Goal: Check status: Check status

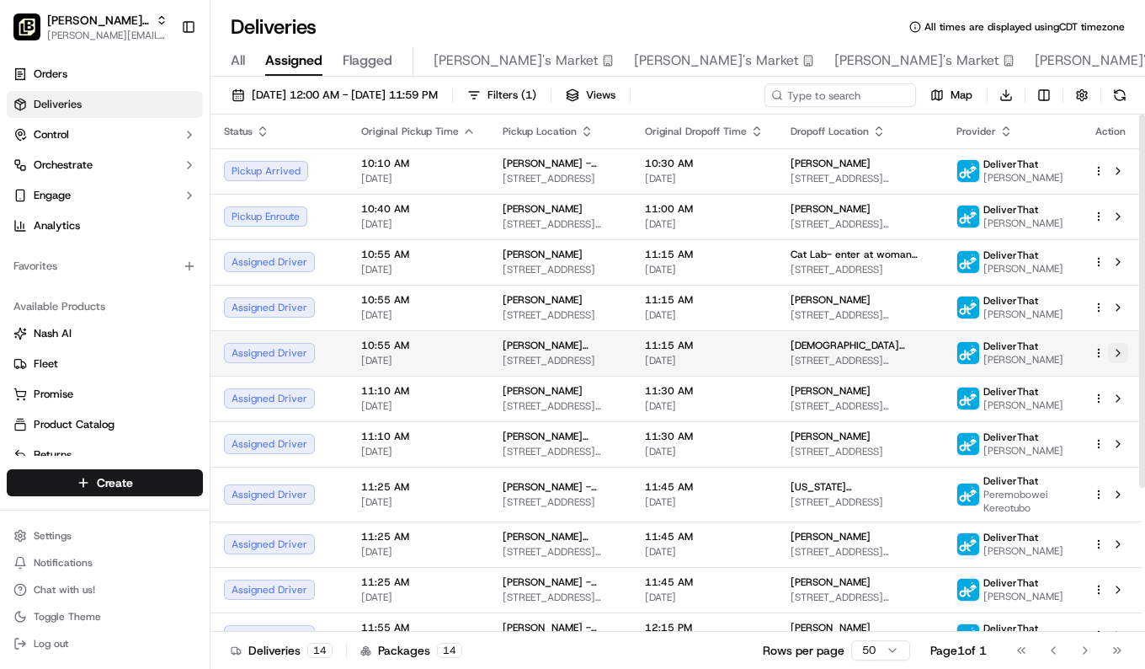
click at [1122, 363] on button at bounding box center [1118, 353] width 20 height 20
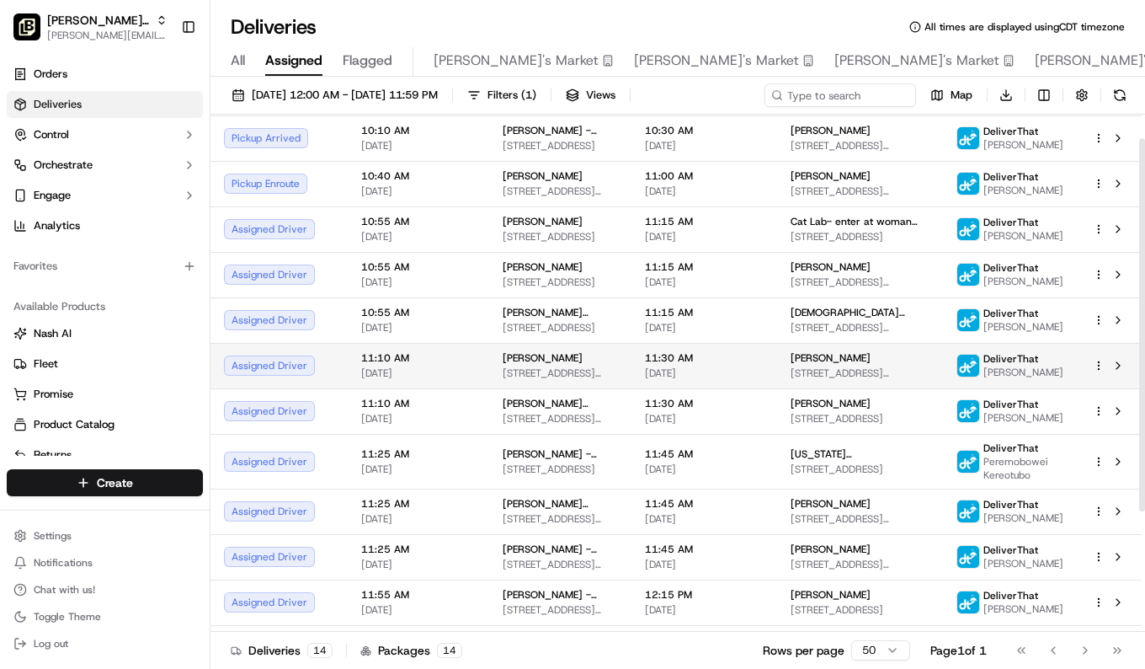
scroll to position [40, 0]
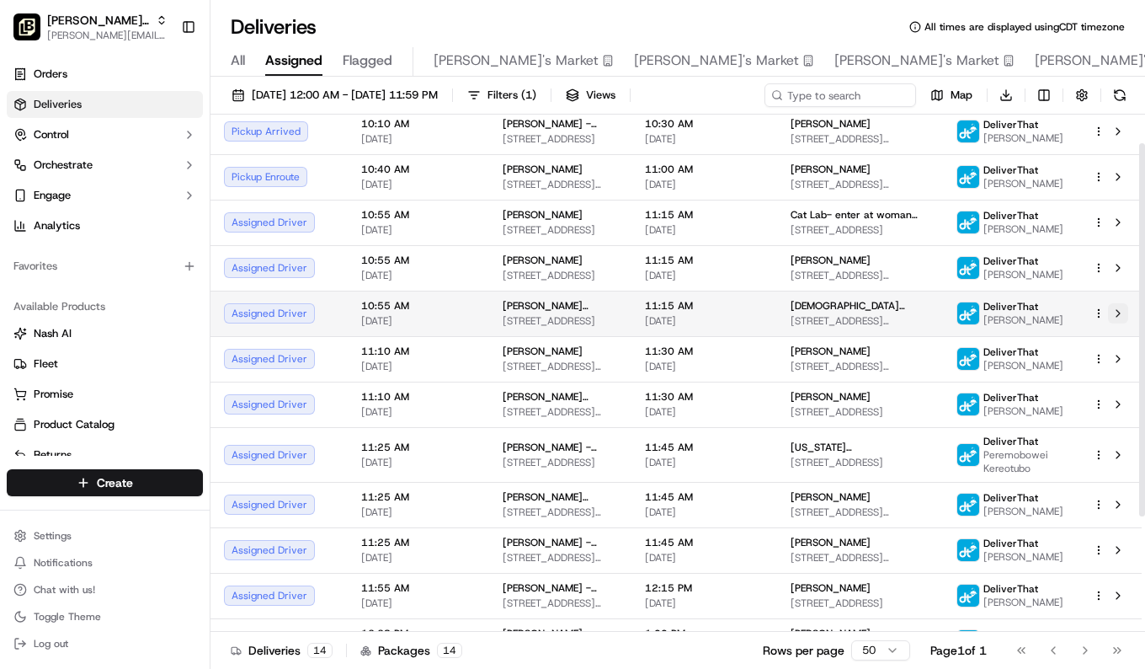
click at [1117, 312] on button at bounding box center [1118, 313] width 20 height 20
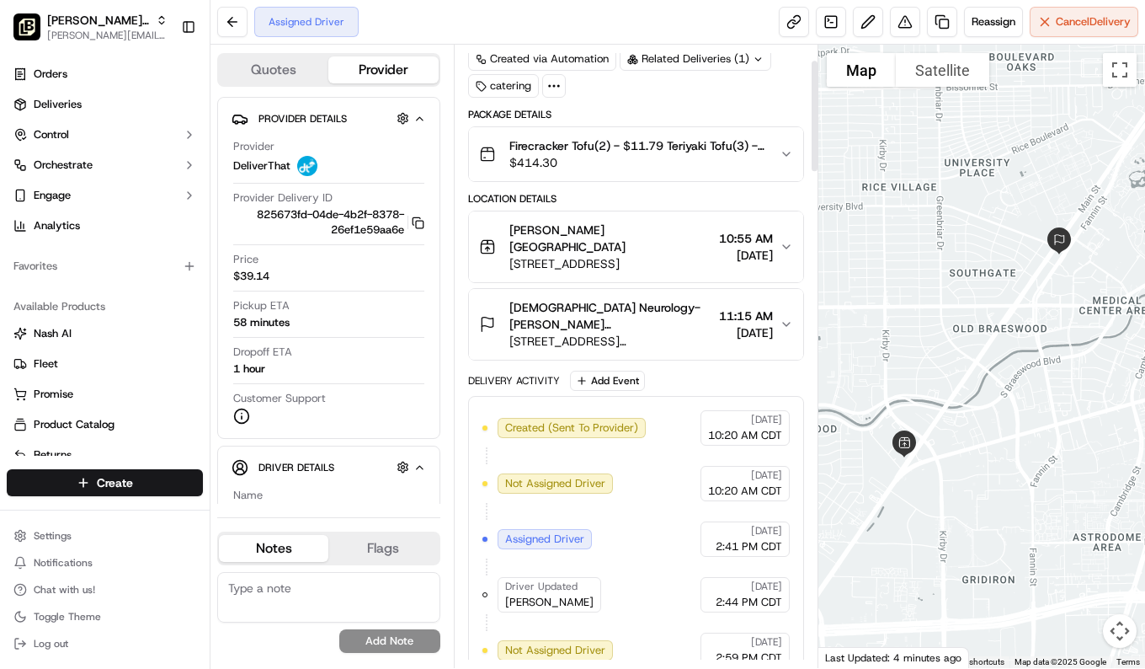
scroll to position [89, 0]
click at [312, 466] on span "Driver Details" at bounding box center [297, 467] width 76 height 13
click at [323, 466] on div "Jenny Canas Hidden ( 10 )" at bounding box center [336, 466] width 155 height 21
click at [402, 460] on button "button" at bounding box center [402, 466] width 21 height 21
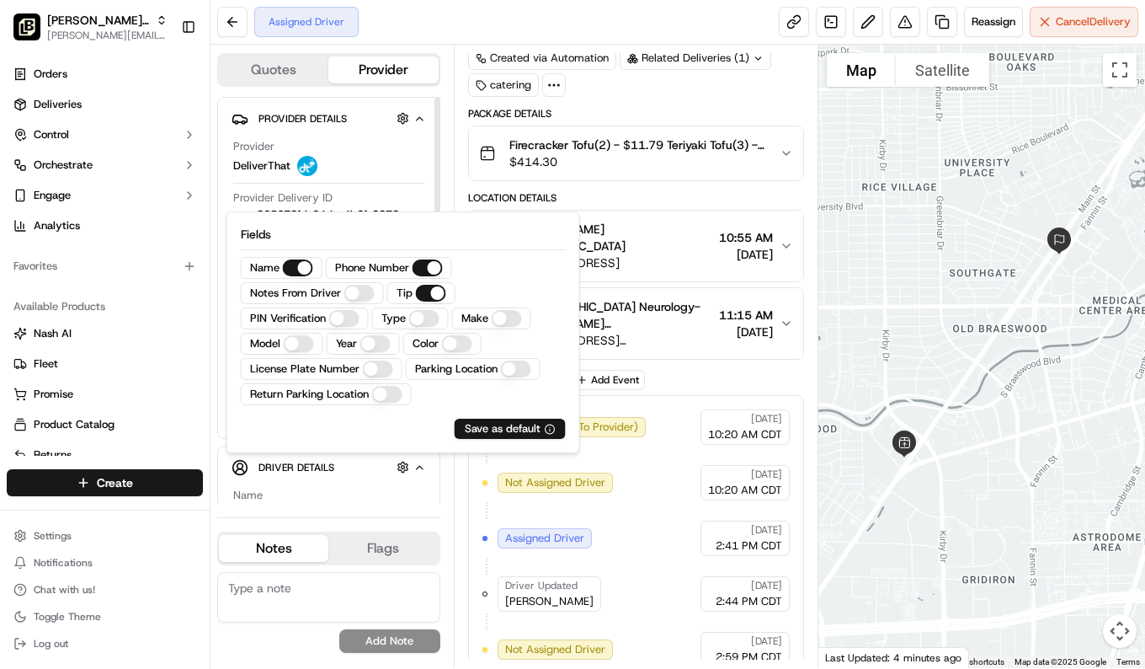
click at [424, 464] on icon "button" at bounding box center [419, 467] width 13 height 13
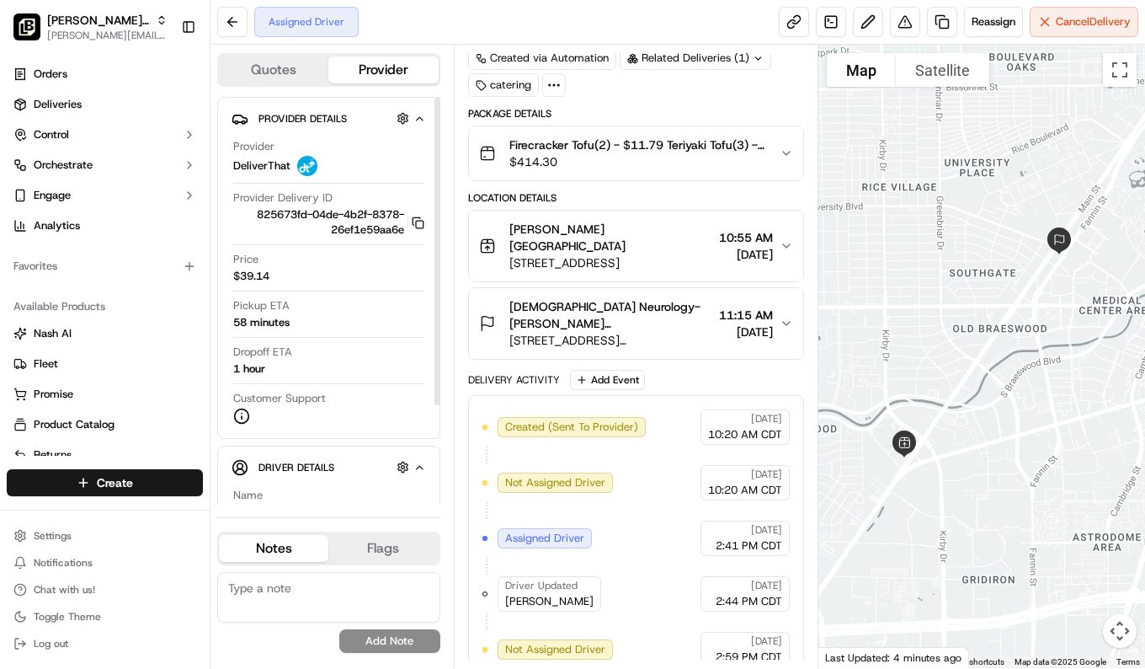
click at [418, 467] on icon "button" at bounding box center [419, 467] width 6 height 3
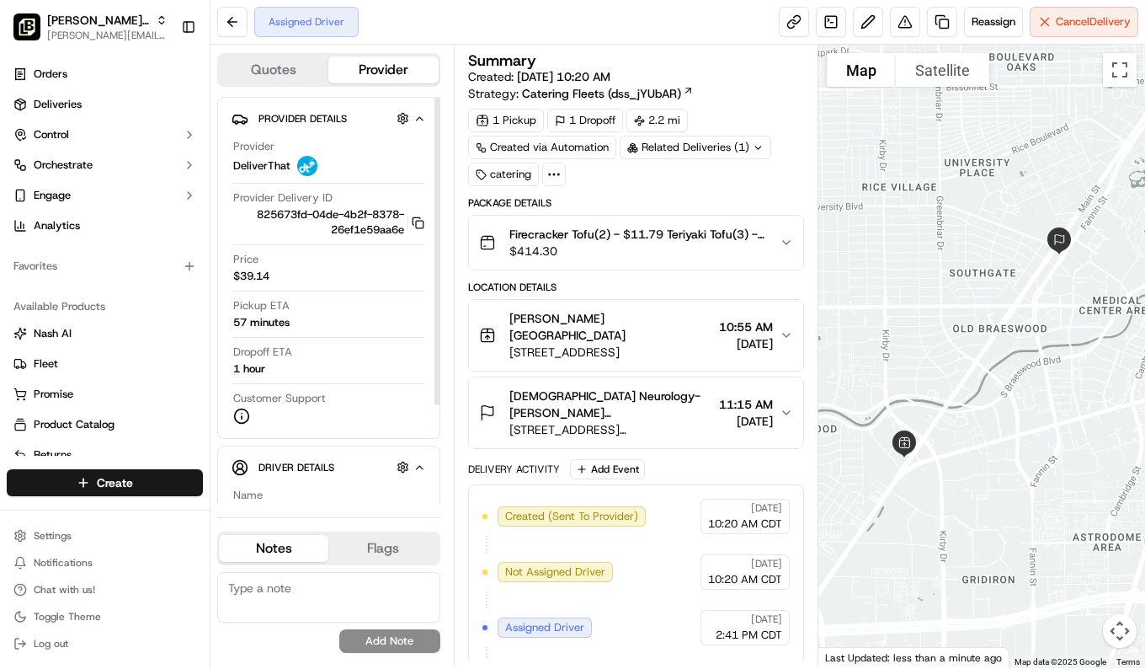
click at [281, 462] on span "Driver Details" at bounding box center [297, 467] width 76 height 13
click at [415, 463] on icon "button" at bounding box center [419, 467] width 13 height 13
click at [428, 468] on div "Driver Details Hidden ( 10 ) Name [PERSON_NAME] Phone Number [PHONE_NUMBER] Tip…" at bounding box center [328, 537] width 223 height 184
click at [422, 466] on icon "button" at bounding box center [419, 467] width 13 height 13
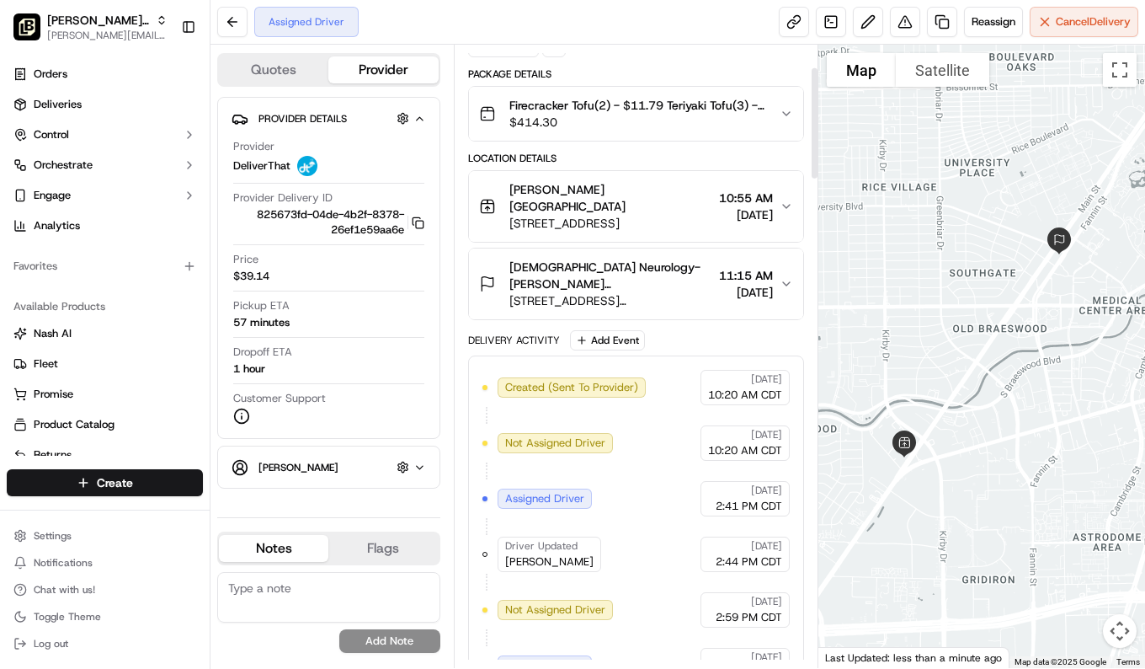
click at [645, 275] on span "[DEMOGRAPHIC_DATA] Neurology- [PERSON_NAME][GEOGRAPHIC_DATA] 7th floor conferen…" at bounding box center [610, 276] width 203 height 34
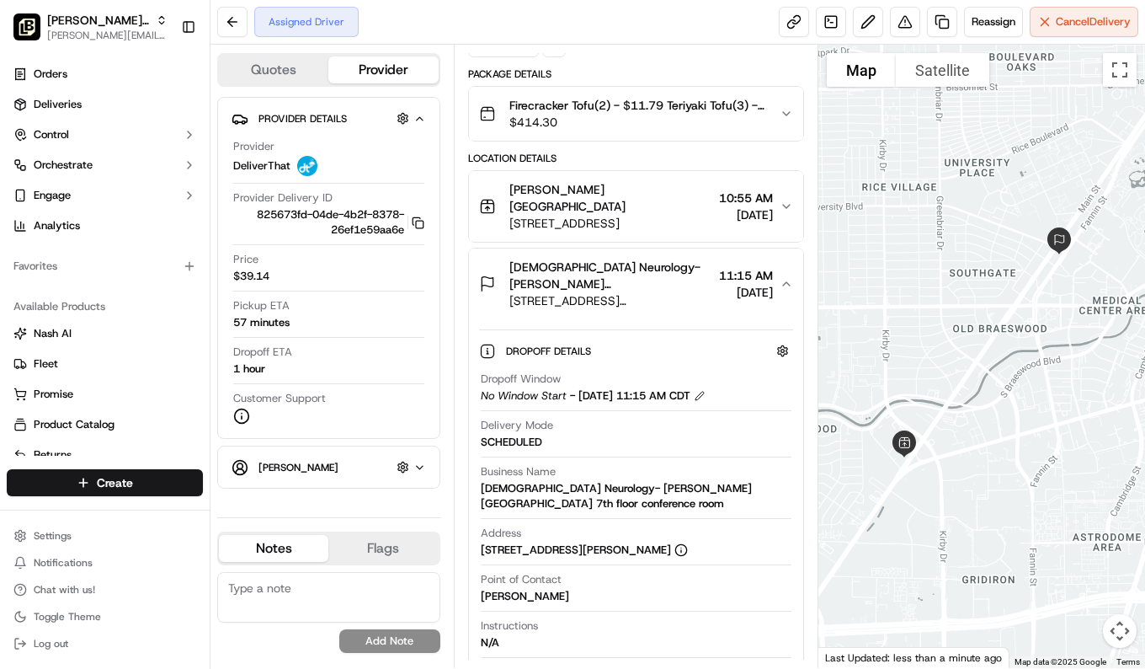
click at [421, 466] on icon "button" at bounding box center [419, 467] width 6 height 3
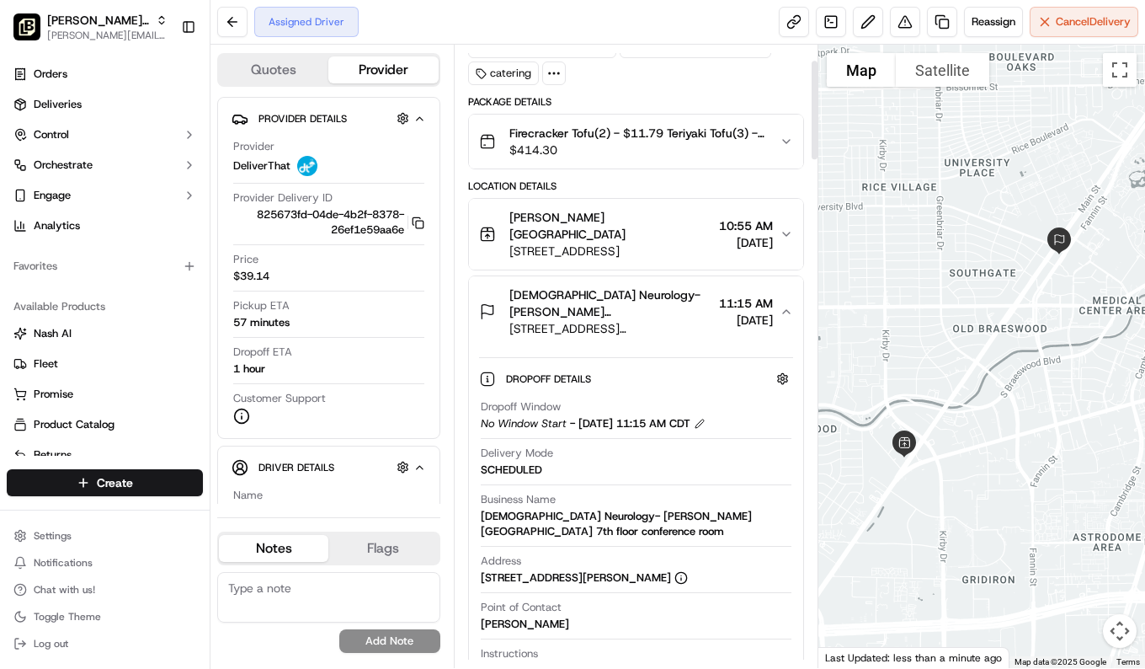
scroll to position [100, 0]
click at [616, 321] on span "[STREET_ADDRESS][PERSON_NAME]" at bounding box center [610, 329] width 203 height 17
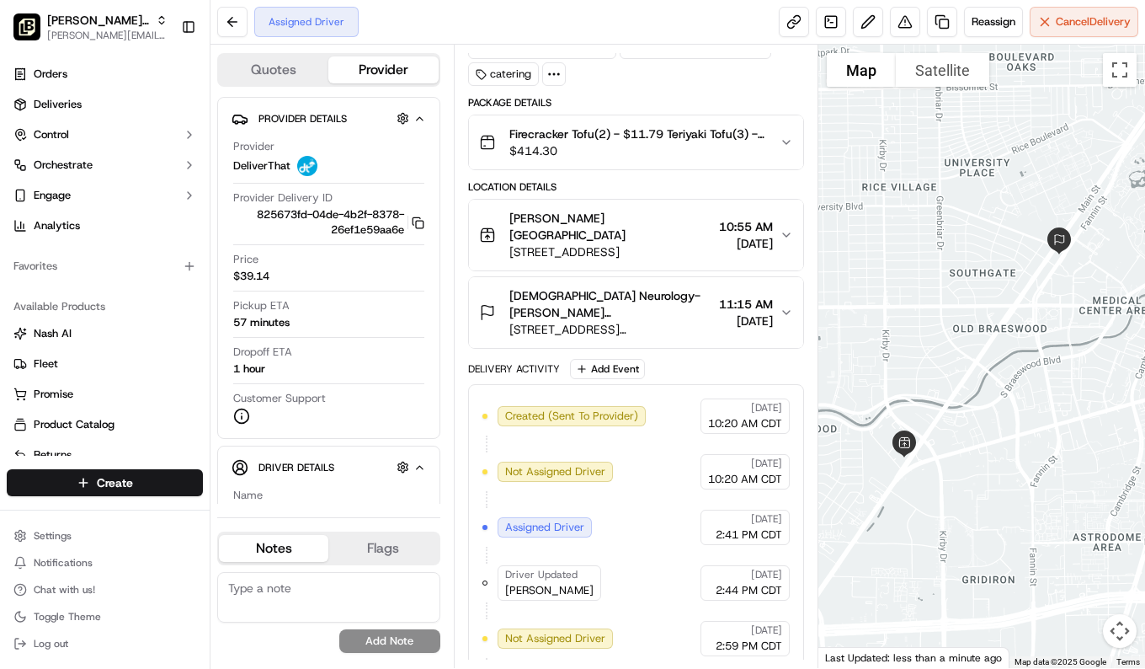
click at [616, 302] on span "[DEMOGRAPHIC_DATA] Neurology- [PERSON_NAME][GEOGRAPHIC_DATA] 7th floor conferen…" at bounding box center [610, 304] width 203 height 34
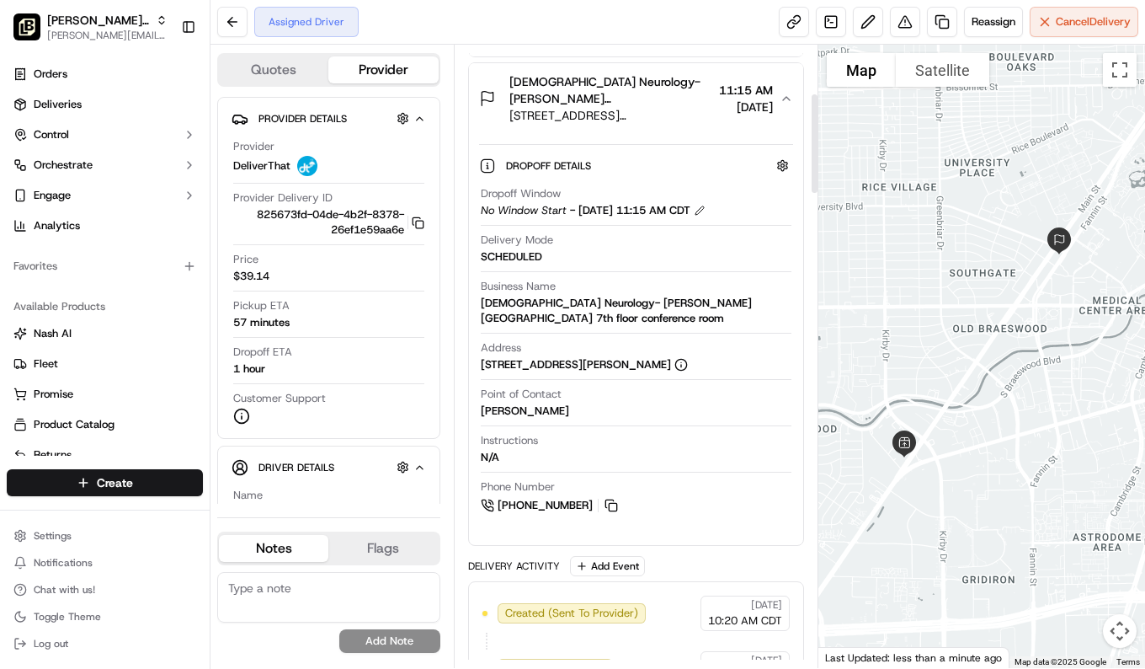
scroll to position [0, 0]
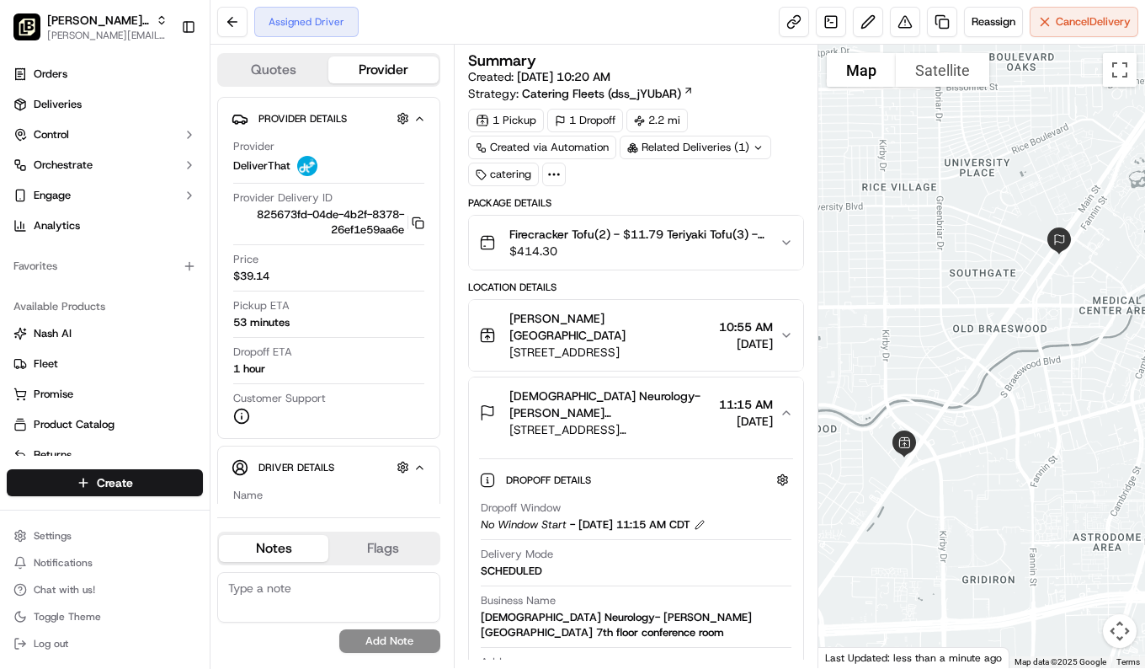
click at [605, 402] on span "[DEMOGRAPHIC_DATA] Neurology- [PERSON_NAME][GEOGRAPHIC_DATA] 7th floor conferen…" at bounding box center [610, 404] width 203 height 34
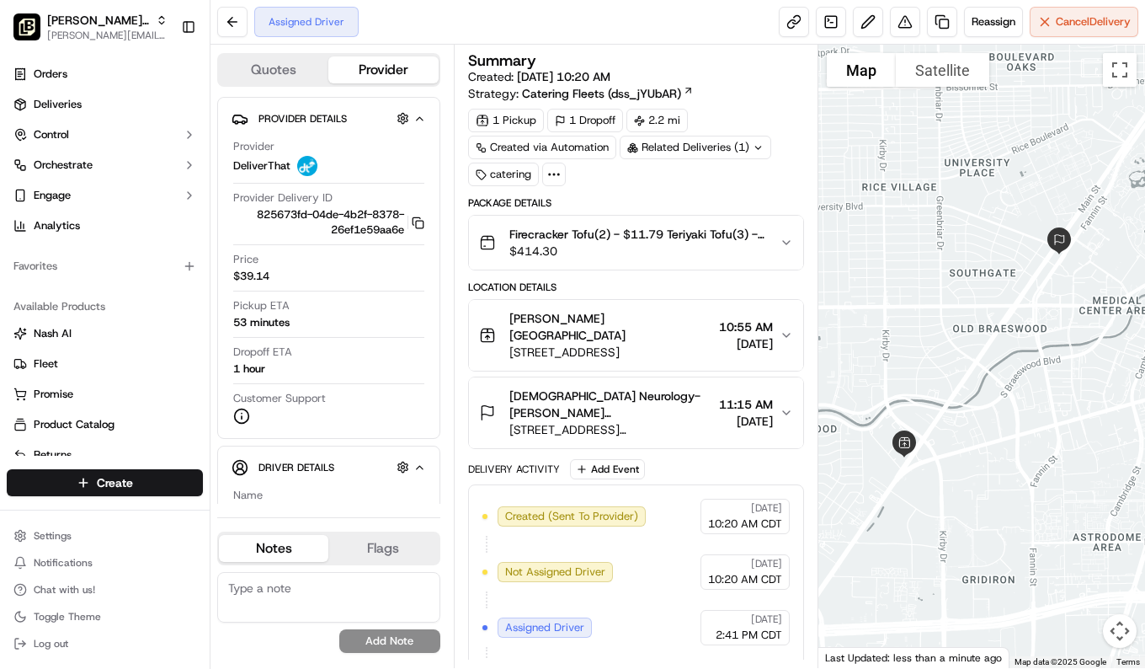
click at [667, 387] on span "[DEMOGRAPHIC_DATA] Neurology- [PERSON_NAME][GEOGRAPHIC_DATA] 7th floor conferen…" at bounding box center [610, 404] width 203 height 34
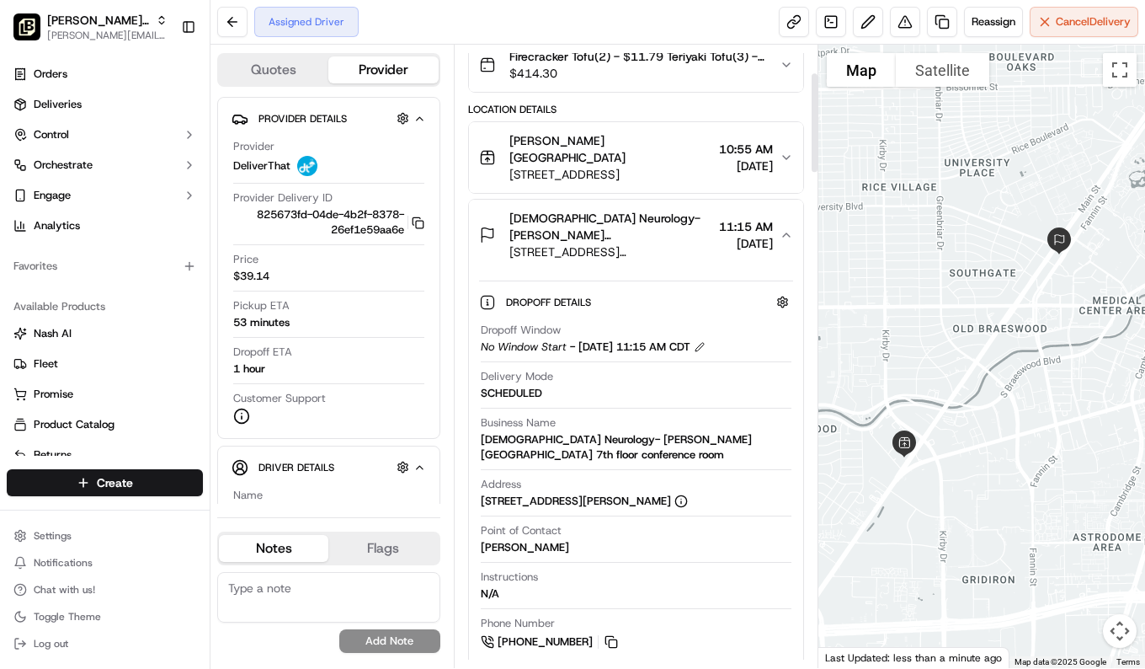
scroll to position [281, 0]
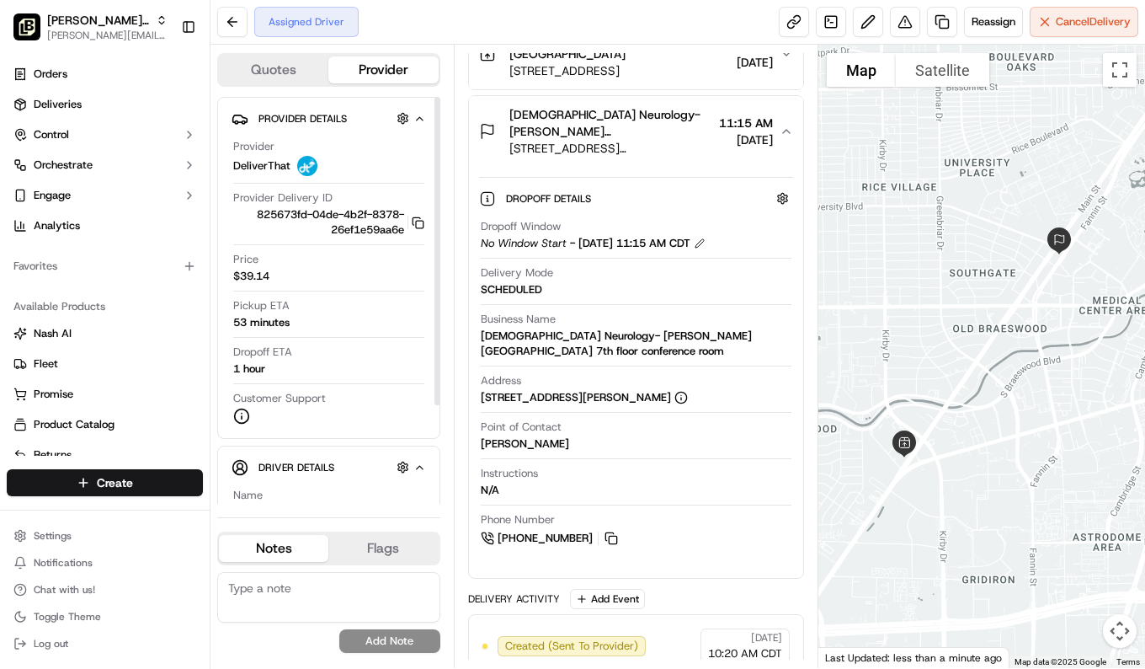
click at [269, 447] on div "Driver Details Hidden ( 10 ) Name [PERSON_NAME] Phone Number [PHONE_NUMBER] Tip…" at bounding box center [328, 537] width 223 height 184
click at [269, 466] on span "Driver Details" at bounding box center [297, 467] width 76 height 13
click at [402, 466] on button "button" at bounding box center [402, 466] width 21 height 21
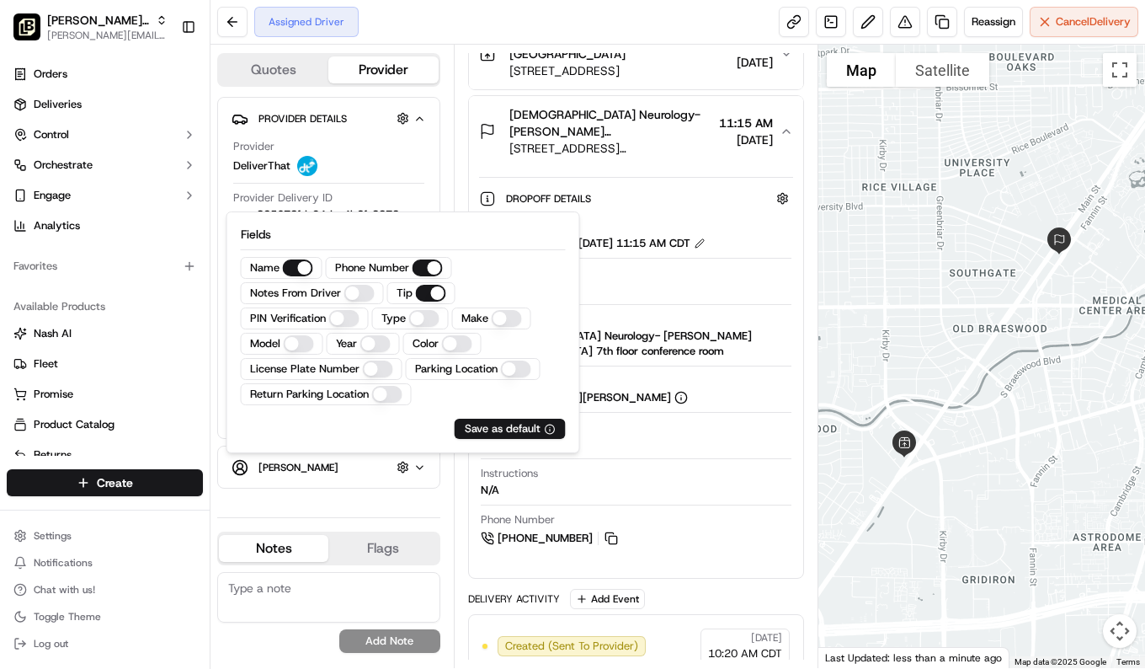
click at [418, 466] on icon "button" at bounding box center [419, 467] width 13 height 13
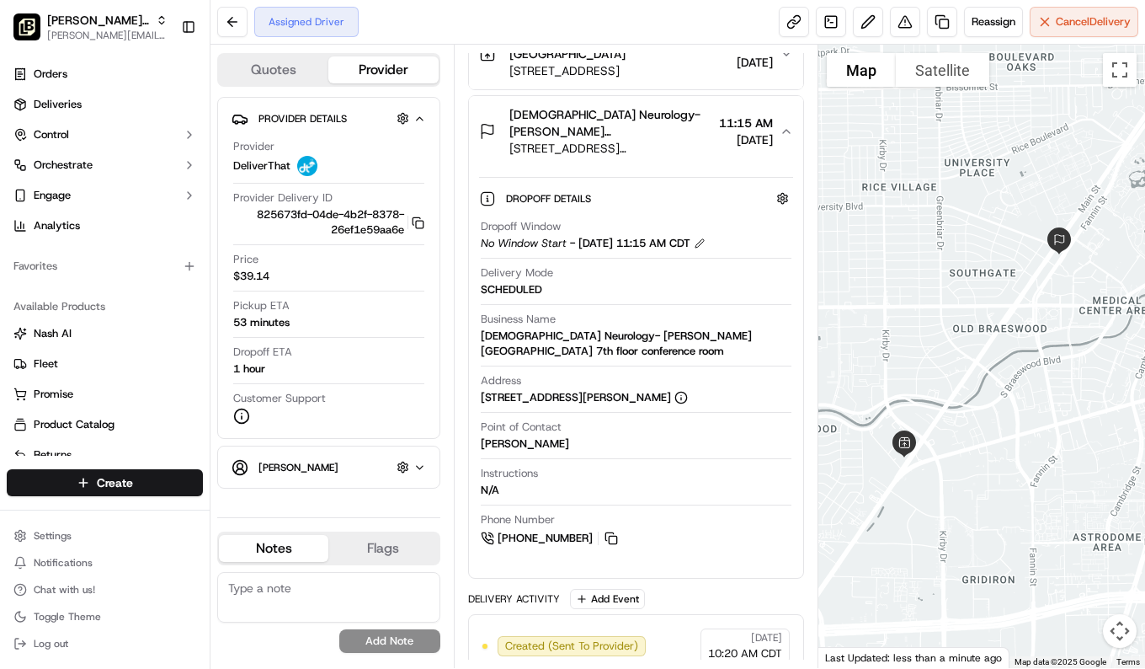
click at [418, 466] on icon "button" at bounding box center [419, 467] width 13 height 13
